Goal: Find specific page/section: Find specific page/section

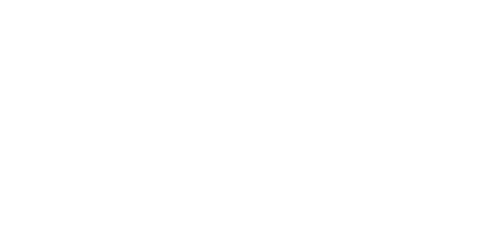
click at [11, 118] on icon at bounding box center [12, 127] width 19 height 19
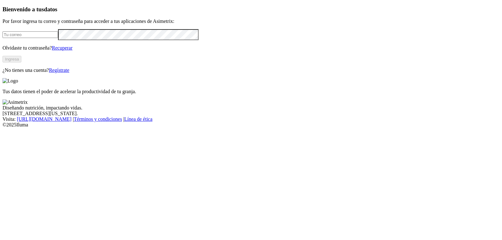
type input "analistainocuidad@refinalsa.com"
click at [21, 62] on button "Ingresa" at bounding box center [12, 59] width 19 height 7
